Goal: Find specific page/section: Find specific page/section

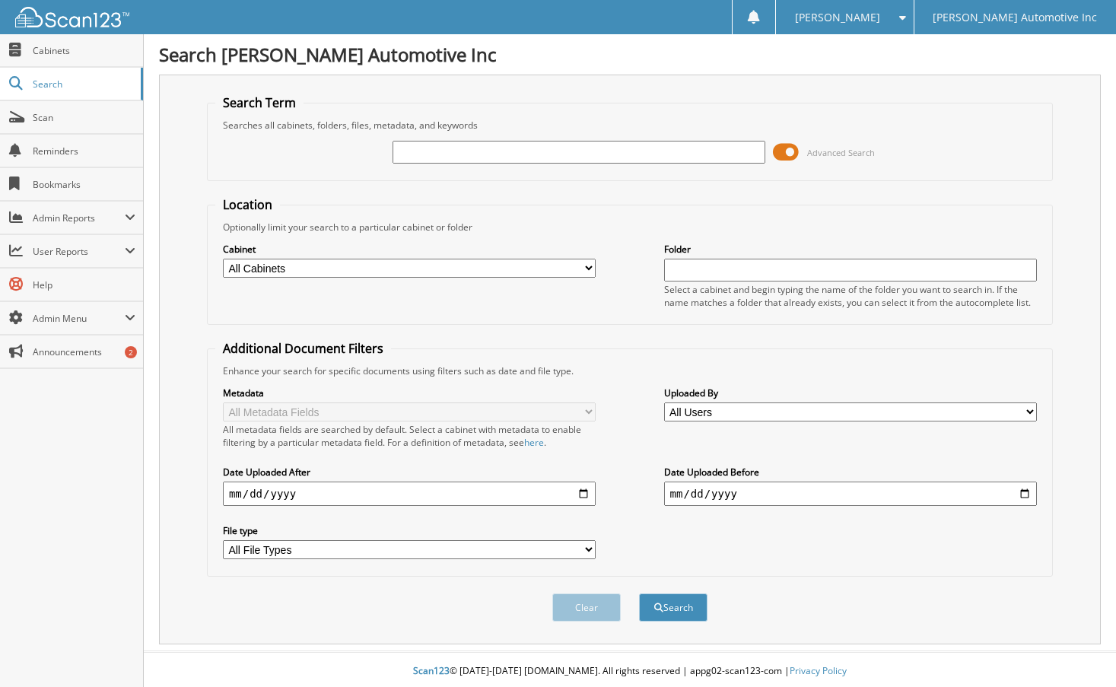
click at [456, 147] on input "text" at bounding box center [578, 152] width 373 height 23
type input "103120"
click at [639, 593] on button "Search" at bounding box center [673, 607] width 68 height 28
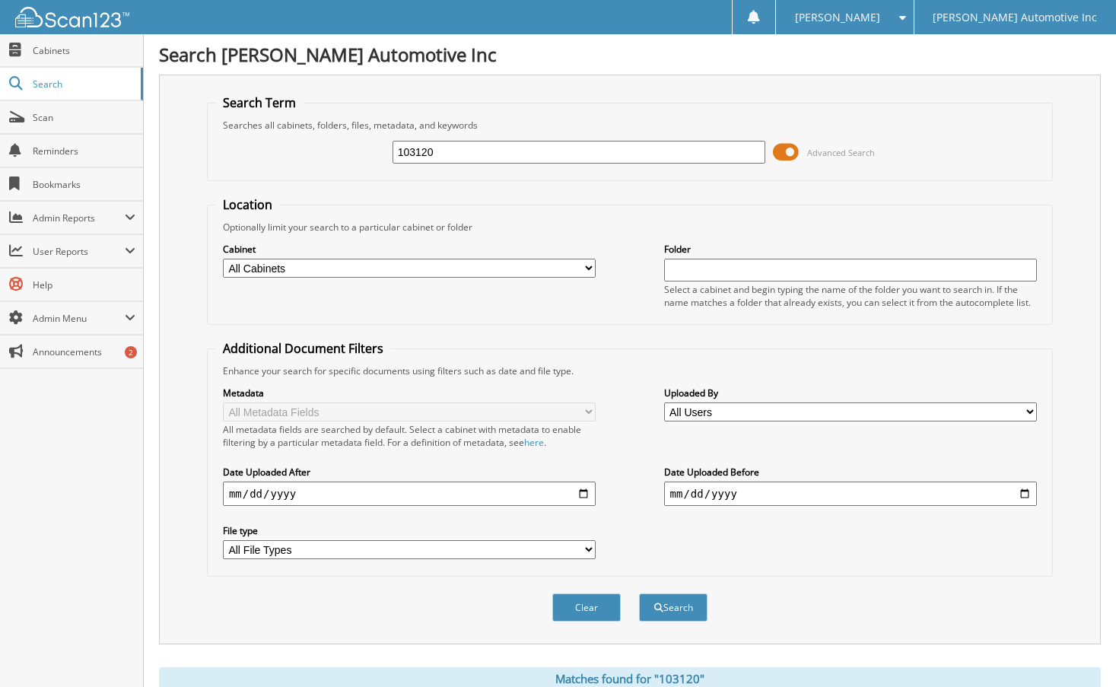
scroll to position [248, 0]
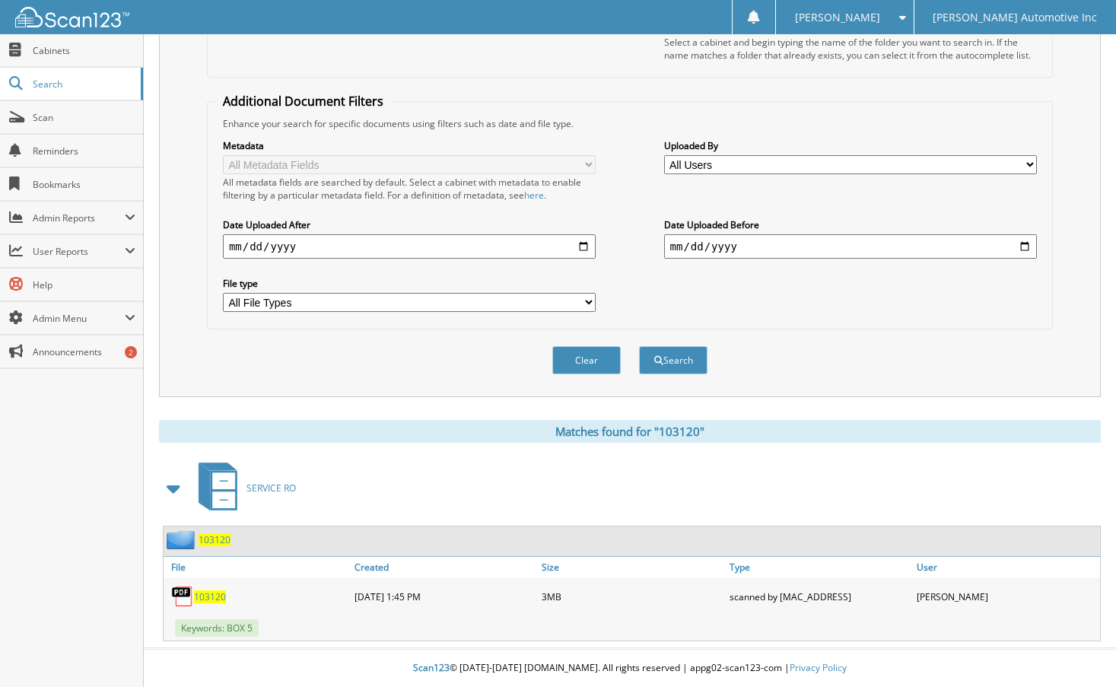
click at [224, 602] on span "103120" at bounding box center [210, 596] width 32 height 13
click at [114, 243] on span "User Reports" at bounding box center [71, 251] width 143 height 33
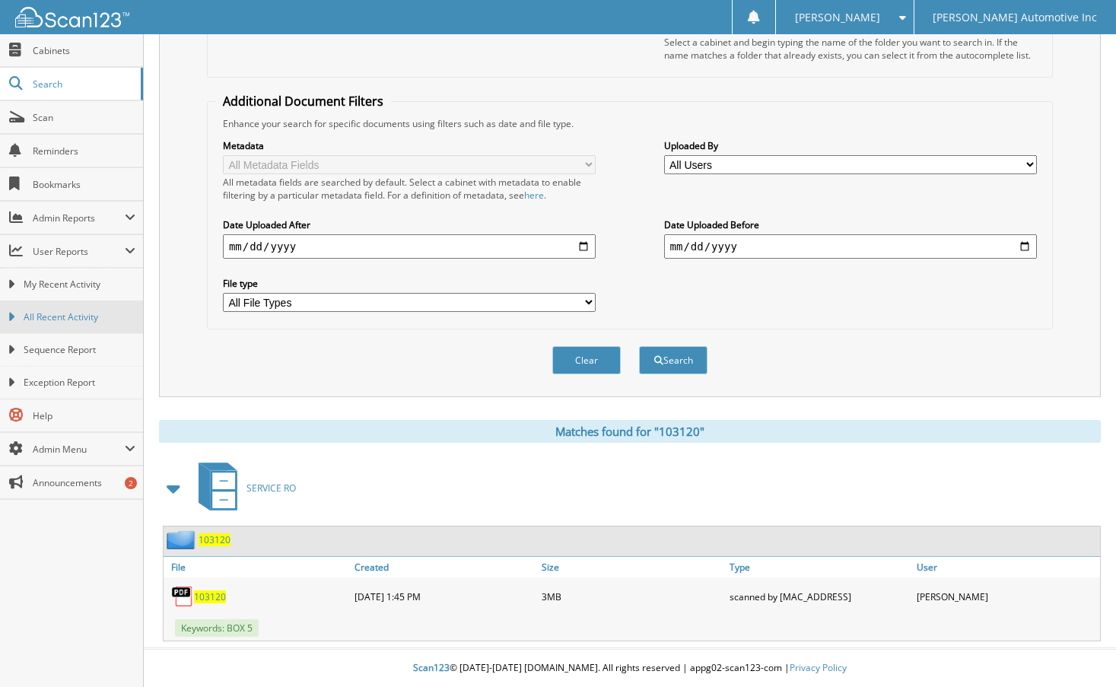
click at [19, 319] on link "All Recent Activity" at bounding box center [71, 316] width 143 height 33
